Goal: Information Seeking & Learning: Check status

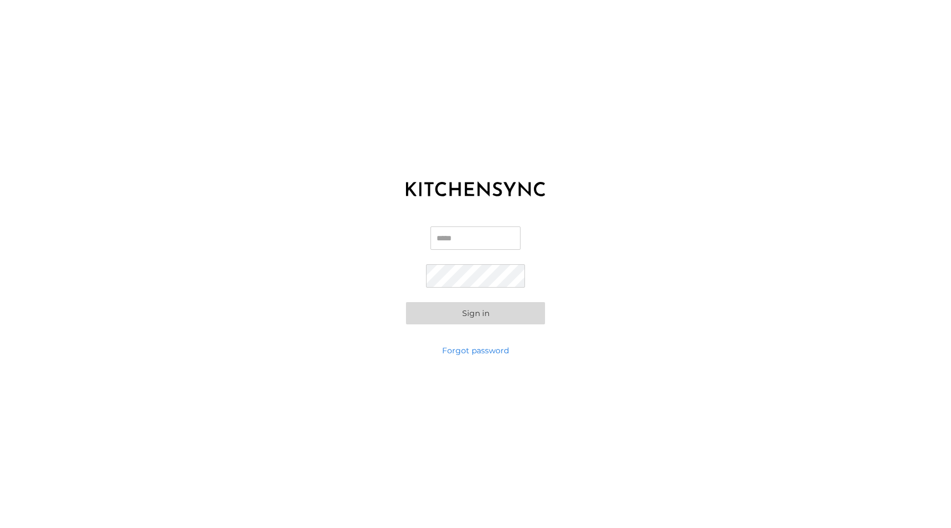
type input "**********"
click at [470, 301] on form "**********" at bounding box center [475, 275] width 139 height 98
click at [470, 310] on button "Sign in" at bounding box center [475, 313] width 139 height 22
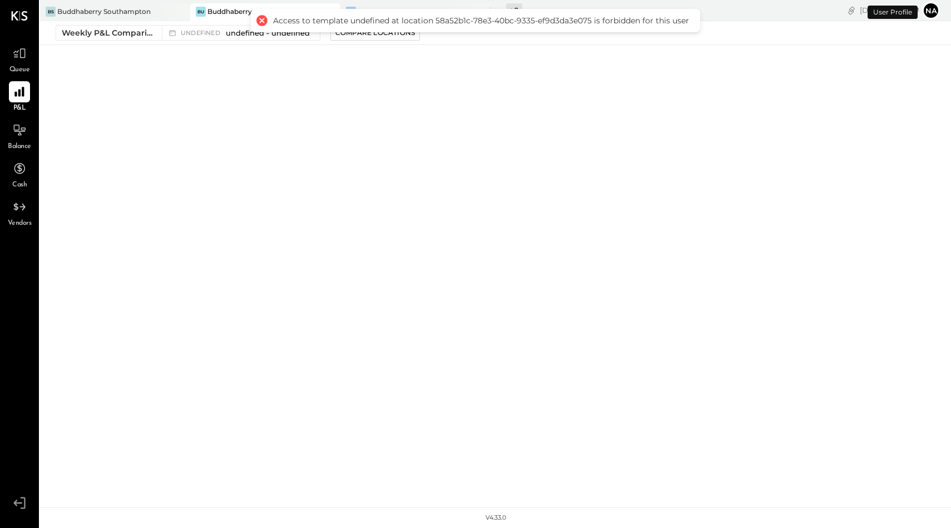
click at [265, 20] on div at bounding box center [262, 21] width 16 height 16
click at [260, 21] on div at bounding box center [262, 21] width 16 height 16
click at [22, 90] on icon at bounding box center [19, 92] width 11 height 11
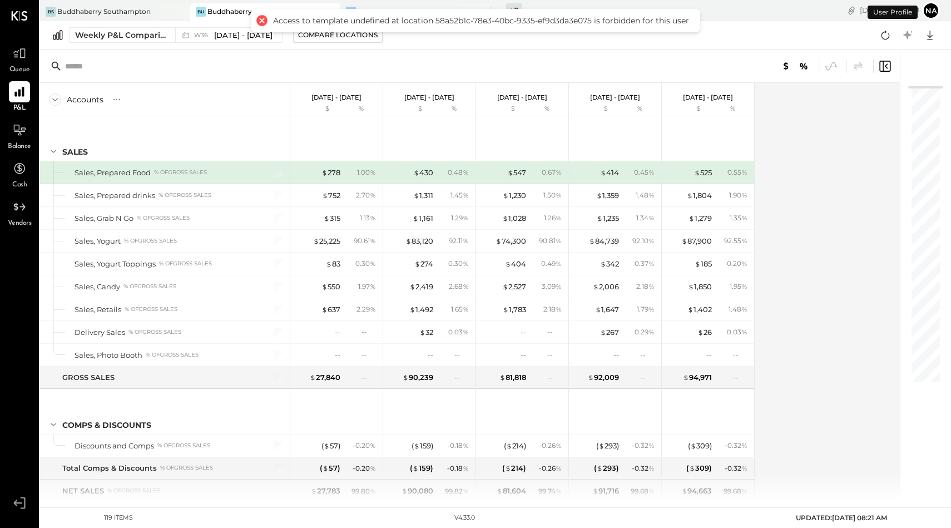
click at [257, 22] on div at bounding box center [262, 21] width 16 height 16
click at [262, 22] on div at bounding box center [262, 21] width 16 height 16
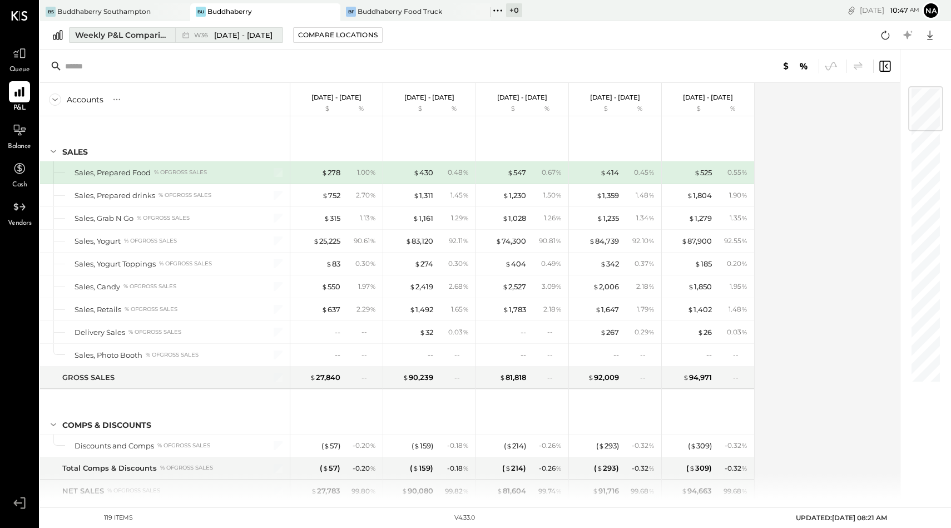
click at [124, 31] on div "Weekly P&L Comparison" at bounding box center [121, 34] width 93 height 11
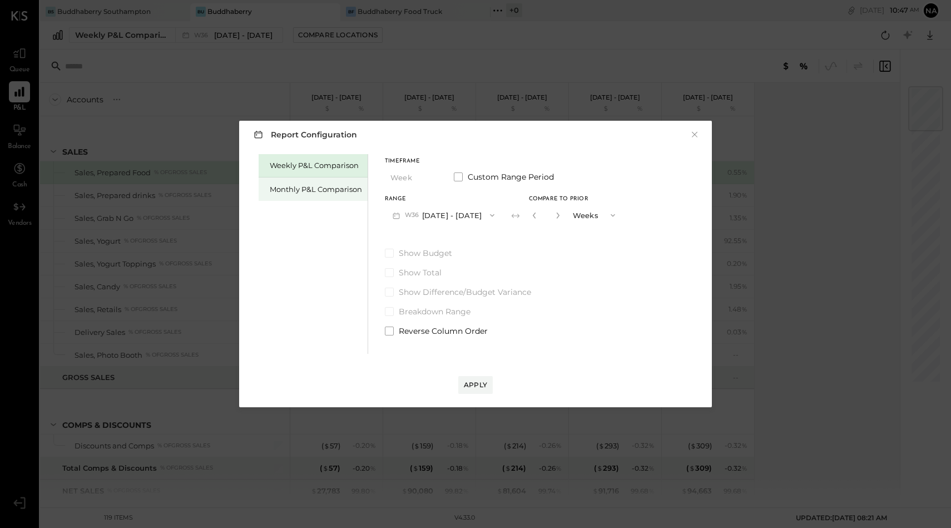
click at [315, 187] on div "Monthly P&L Comparison" at bounding box center [316, 189] width 92 height 11
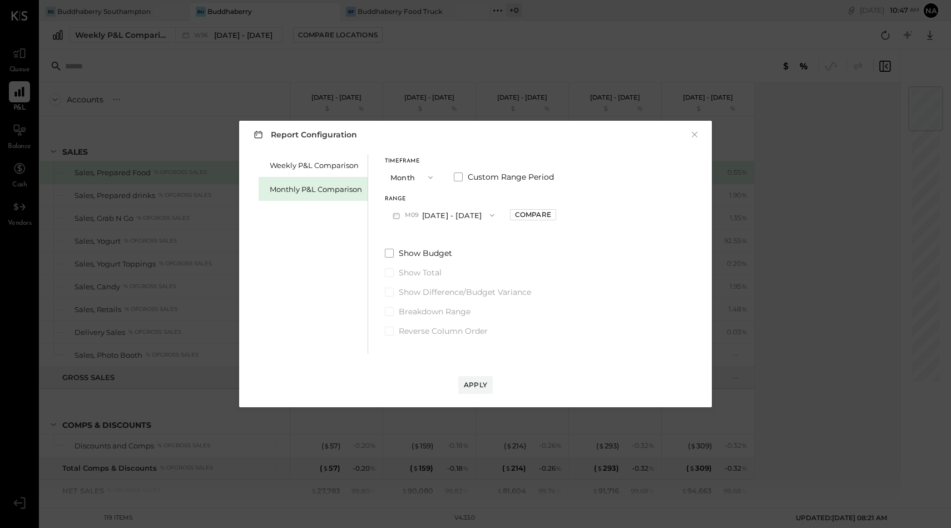
click at [433, 219] on button "M09 [DATE] - [DATE]" at bounding box center [443, 215] width 117 height 21
click at [425, 262] on span "[DATE] - [DATE]" at bounding box center [439, 263] width 53 height 9
click at [472, 384] on div "Apply" at bounding box center [475, 384] width 23 height 9
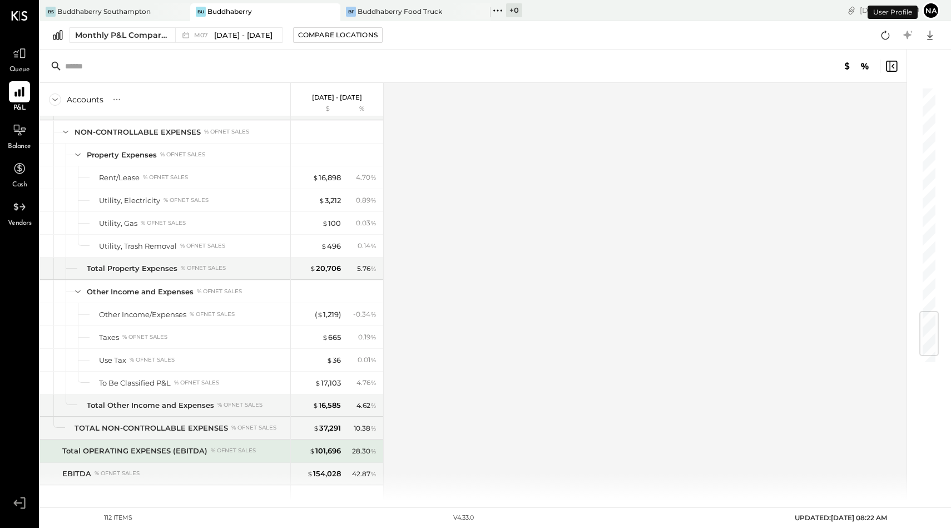
scroll to position [1965, 0]
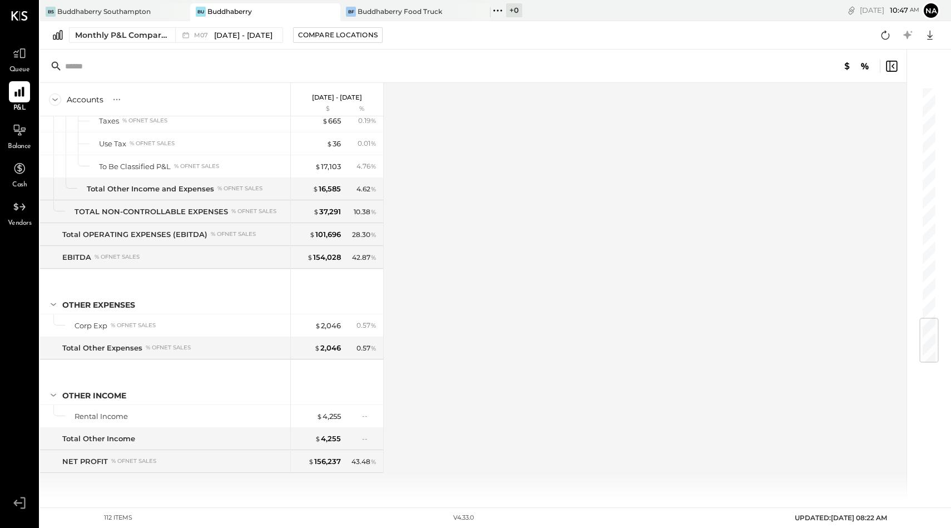
click at [261, 7] on div "Bu Buddhaberry" at bounding box center [256, 12] width 133 height 10
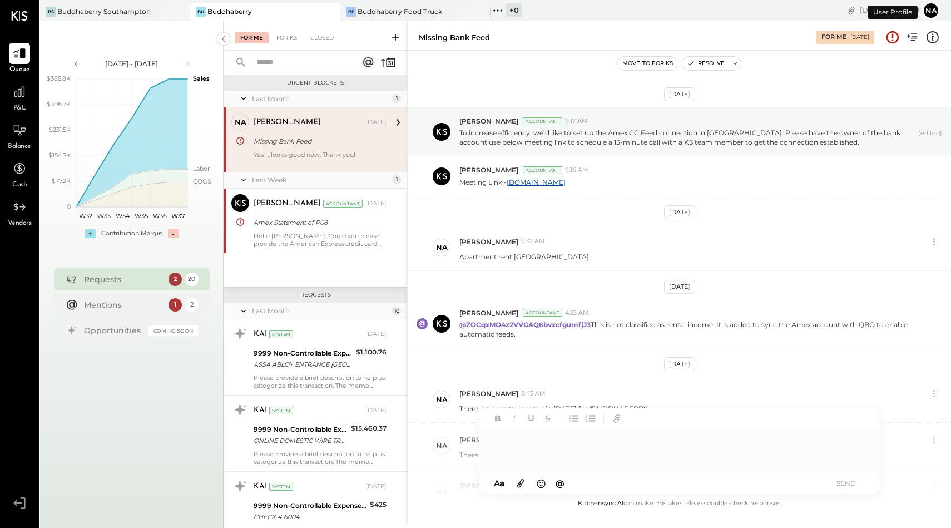
scroll to position [254, 0]
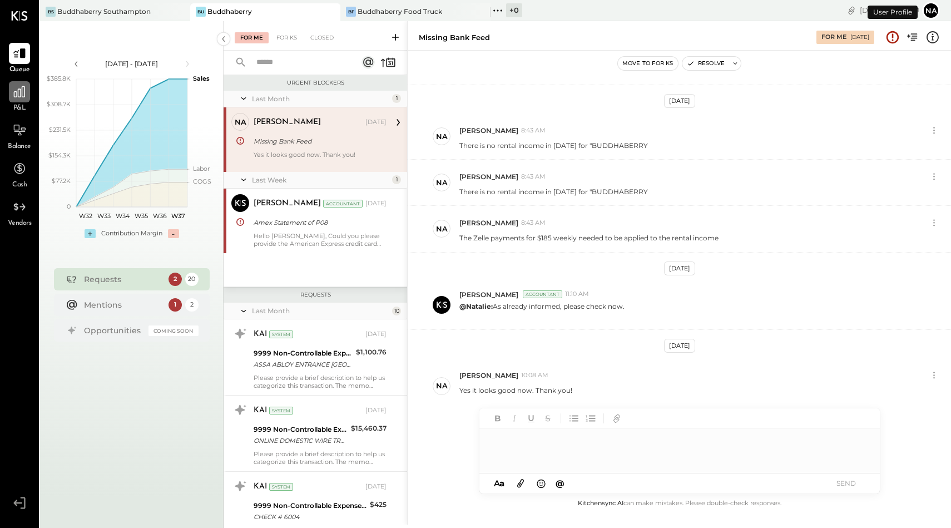
click at [12, 100] on div at bounding box center [19, 91] width 21 height 21
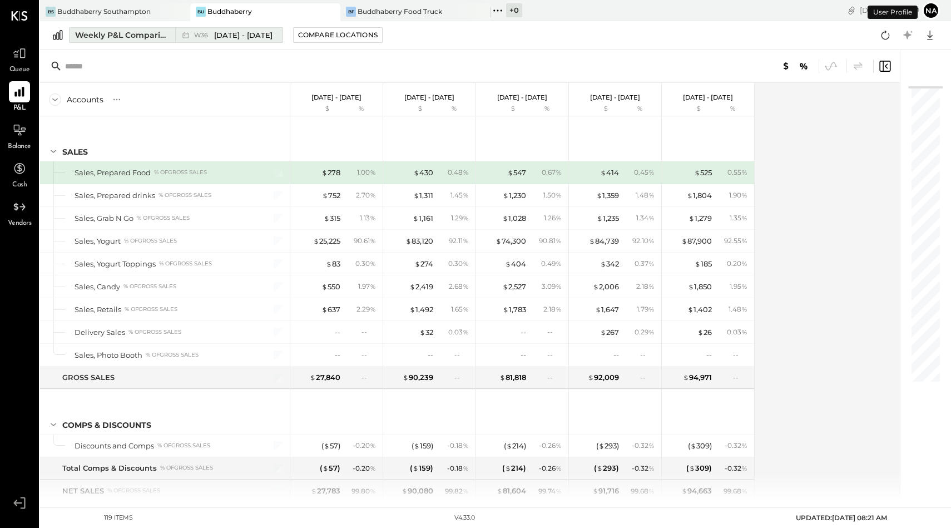
click at [142, 37] on div "Weekly P&L Comparison" at bounding box center [121, 34] width 93 height 11
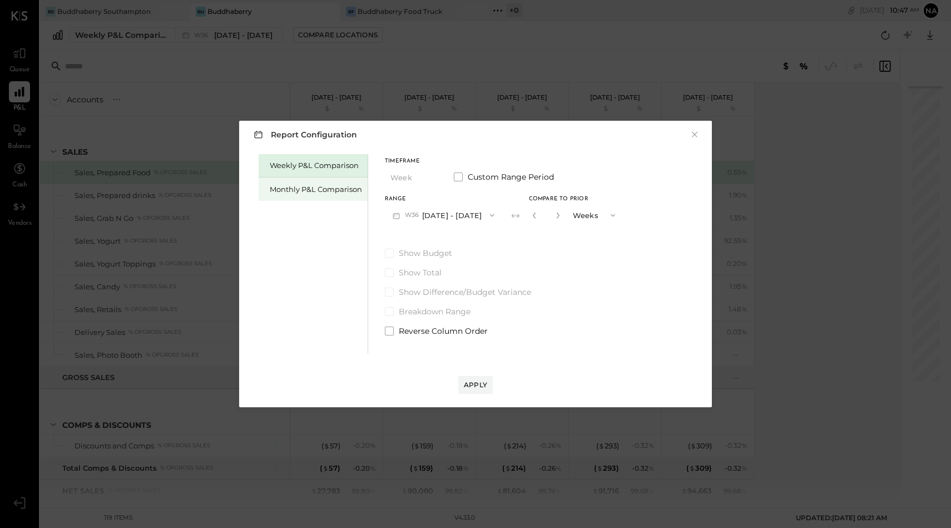
click at [279, 181] on div "Monthly P&L Comparison" at bounding box center [313, 188] width 109 height 23
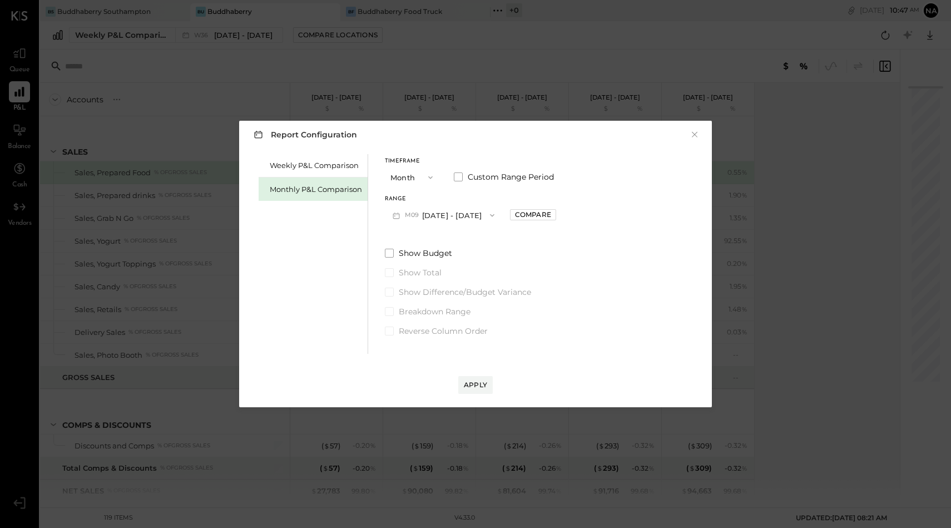
click at [459, 214] on button "M09 [DATE] - [DATE]" at bounding box center [443, 215] width 117 height 21
click at [437, 265] on span "[DATE] - [DATE]" at bounding box center [439, 263] width 53 height 9
click at [473, 382] on div "Apply" at bounding box center [475, 384] width 23 height 9
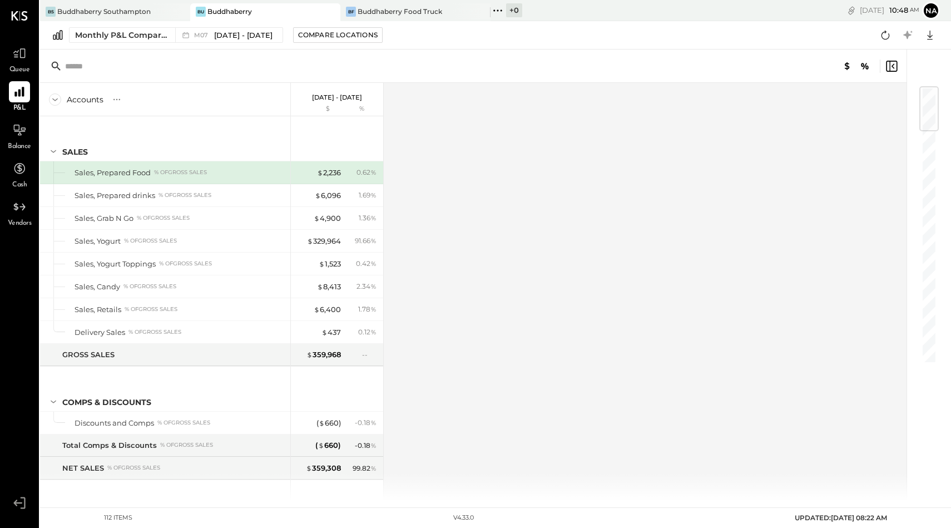
click at [254, 15] on div "Bu Buddhaberry" at bounding box center [256, 12] width 133 height 10
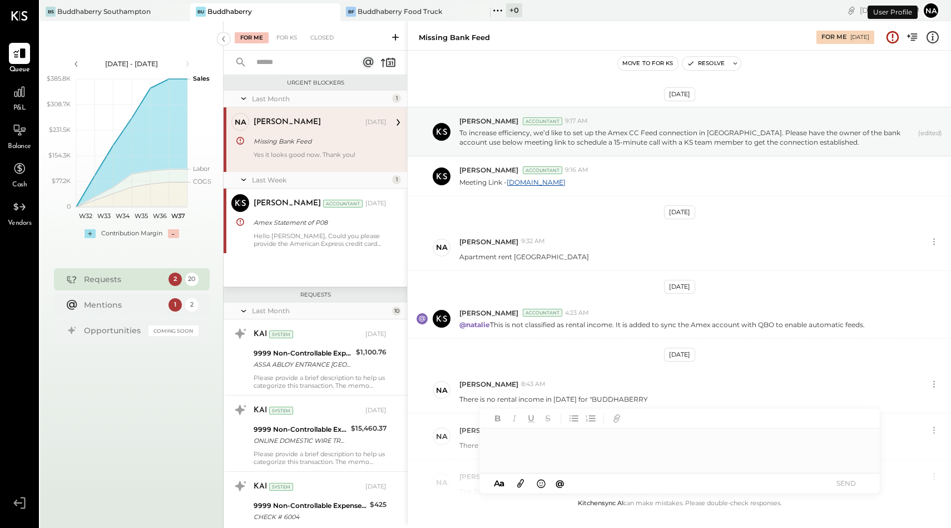
scroll to position [254, 0]
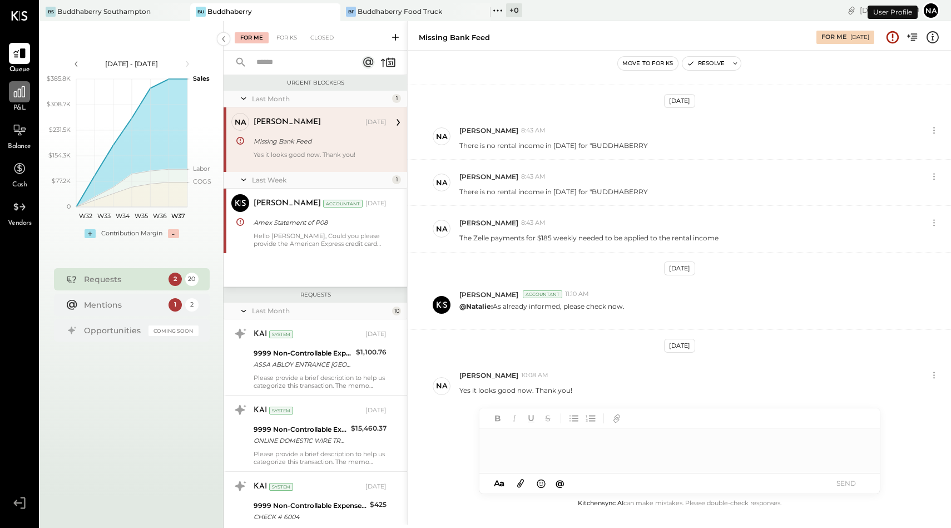
click at [23, 93] on icon at bounding box center [19, 92] width 14 height 14
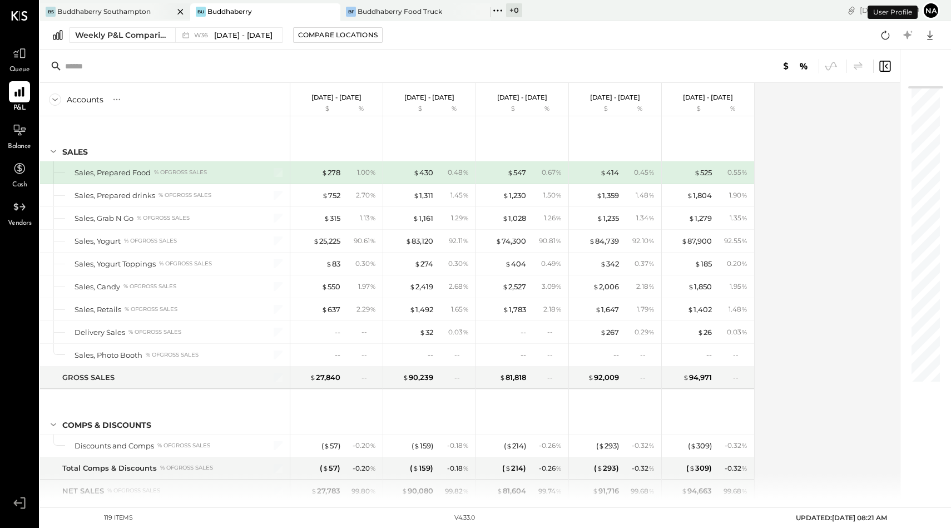
click at [119, 13] on div "Buddhaberry Southampton" at bounding box center [103, 11] width 93 height 9
